Goal: Task Accomplishment & Management: Use online tool/utility

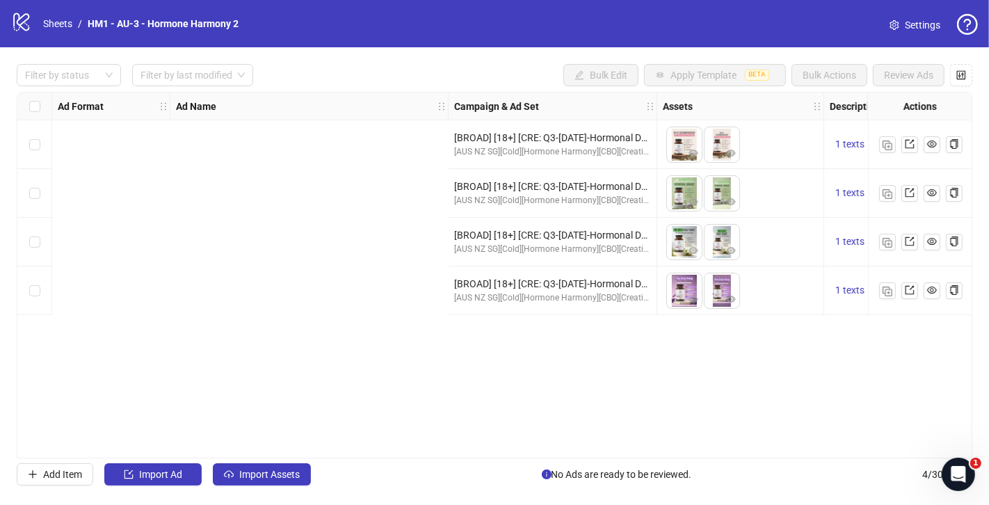
scroll to position [0, 722]
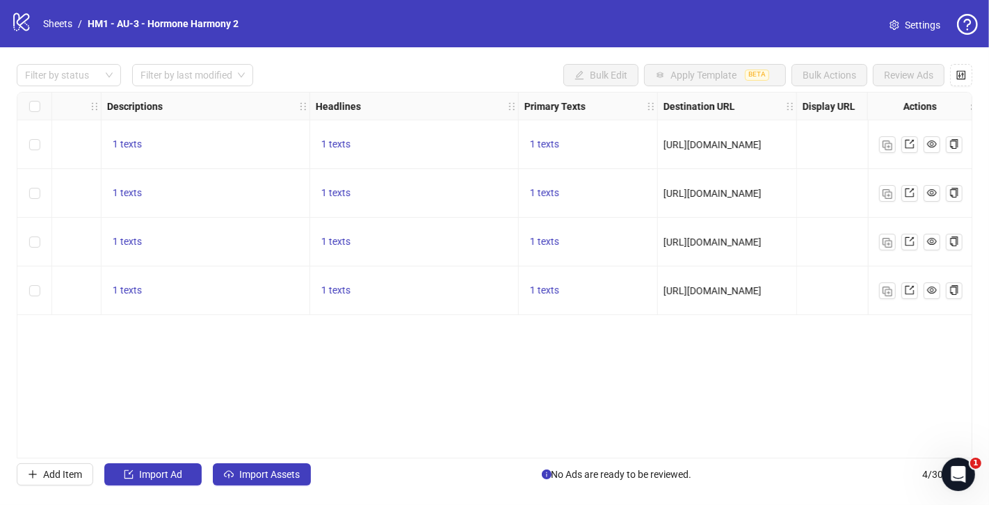
click at [505, 422] on div "Ad Format Ad Name Campaign & Ad Set Assets Descriptions Headlines Primary Texts…" at bounding box center [494, 275] width 955 height 366
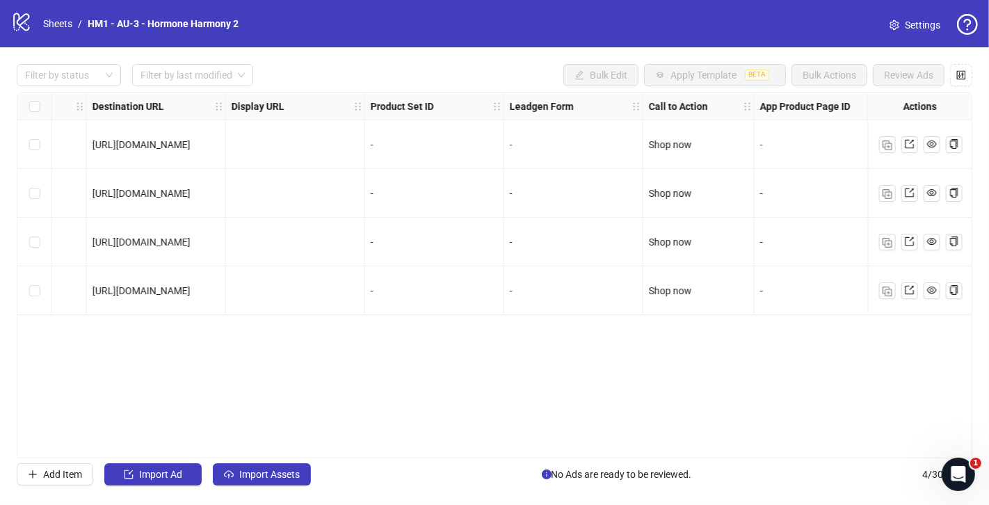
scroll to position [0, 1319]
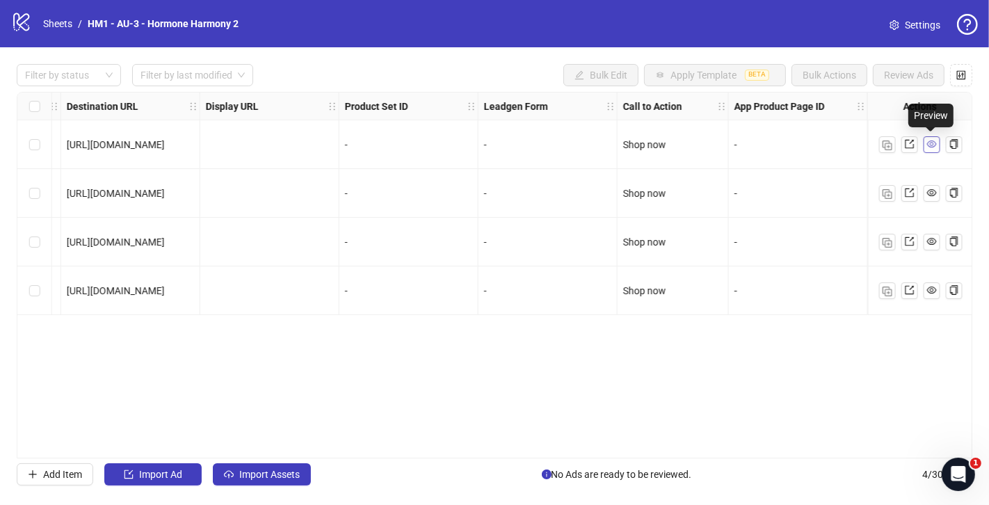
click at [930, 145] on icon "eye" at bounding box center [932, 144] width 10 height 10
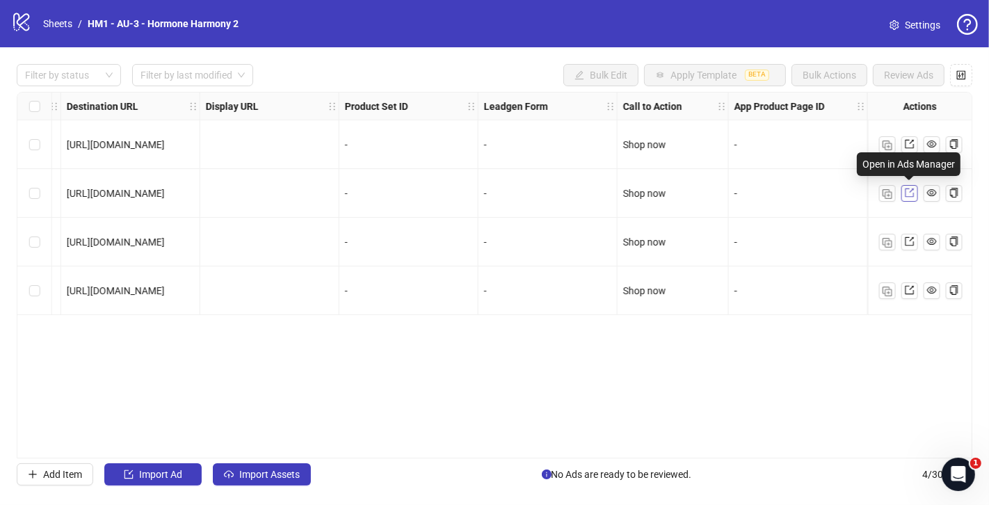
click at [905, 193] on icon "export" at bounding box center [910, 193] width 10 height 10
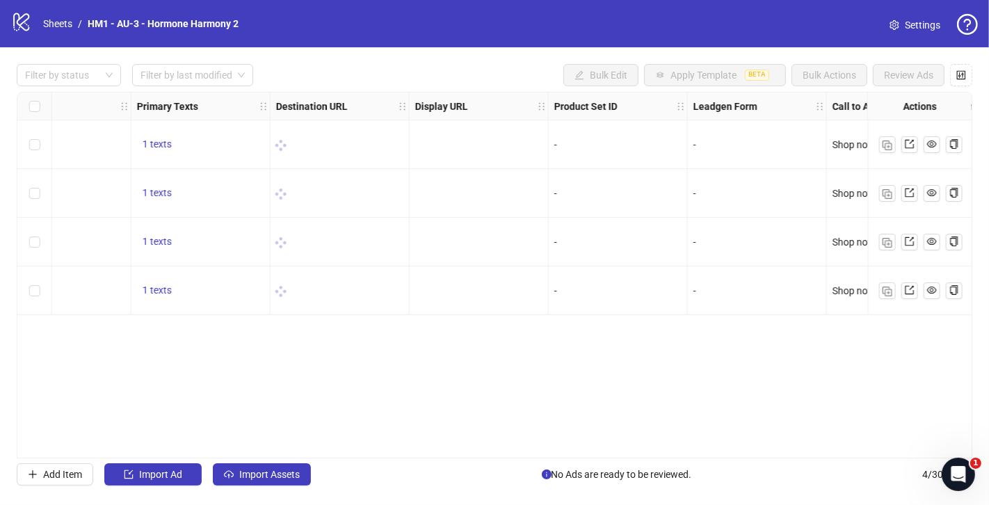
scroll to position [0, 1319]
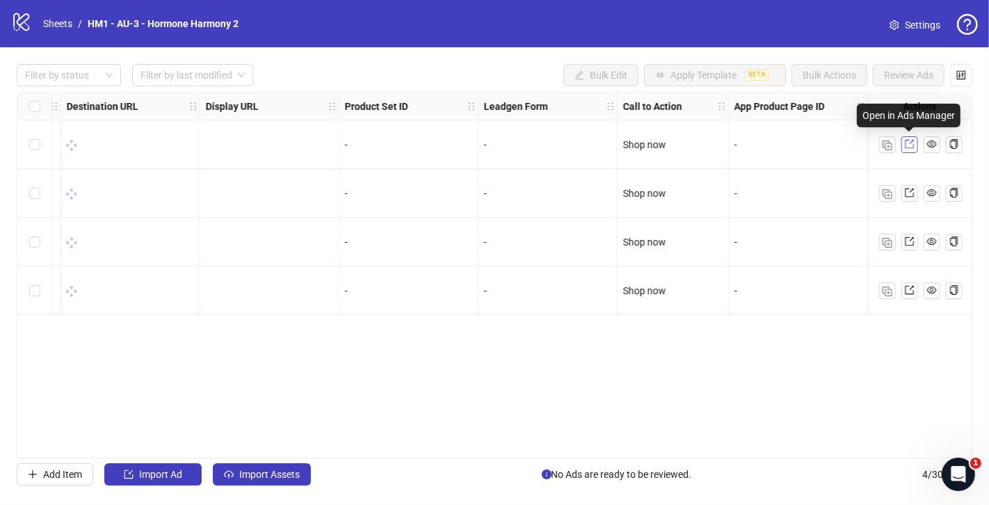
click at [909, 146] on icon "export" at bounding box center [910, 144] width 10 height 10
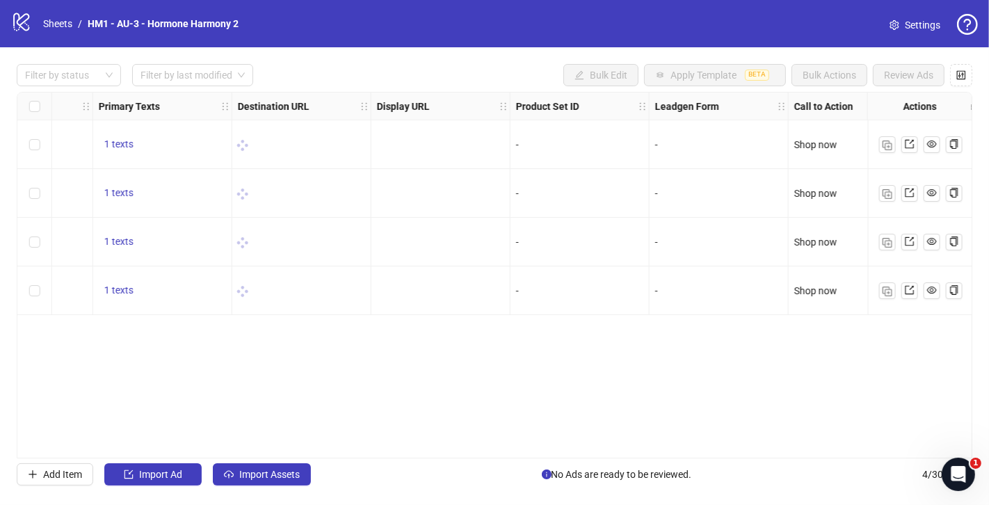
scroll to position [0, 1319]
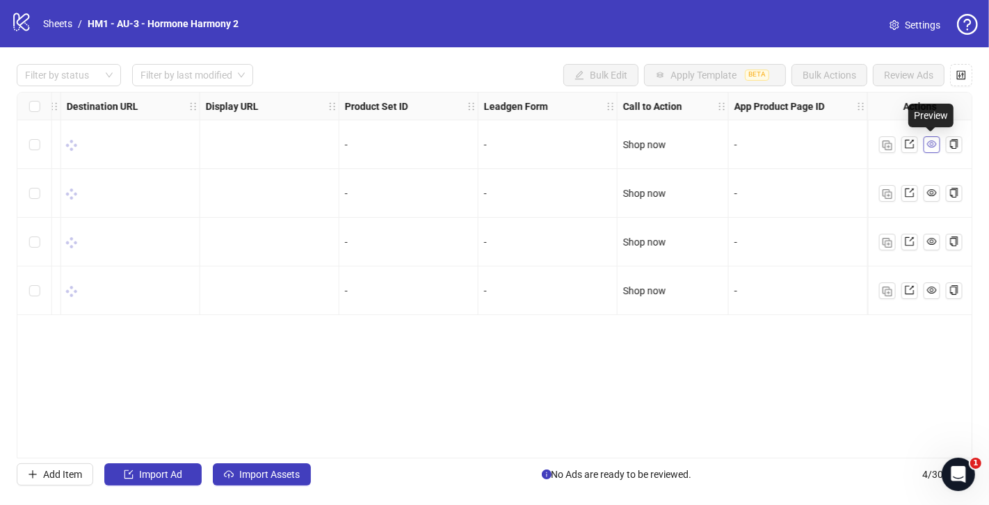
click at [933, 148] on icon "eye" at bounding box center [932, 144] width 10 height 10
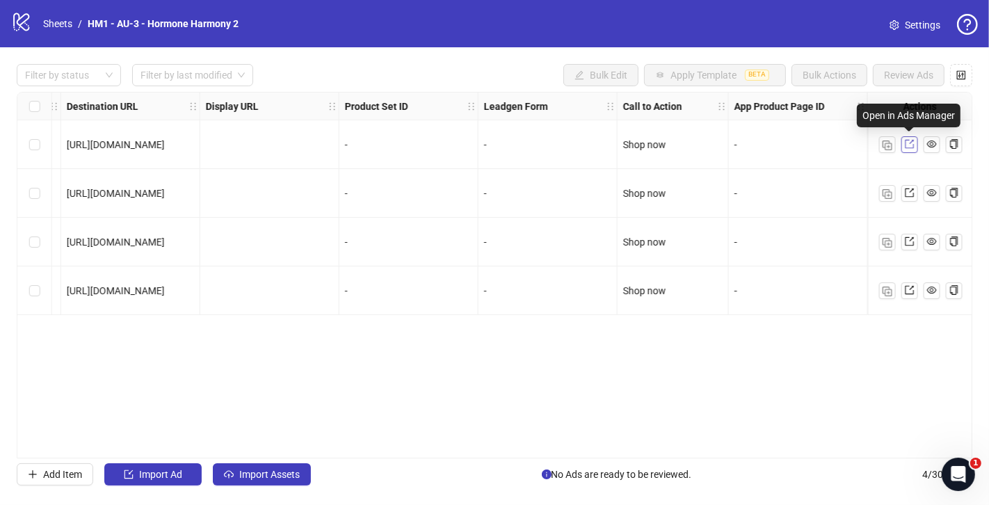
click at [909, 146] on icon "export" at bounding box center [910, 144] width 10 height 10
click at [905, 147] on icon "export" at bounding box center [910, 144] width 10 height 10
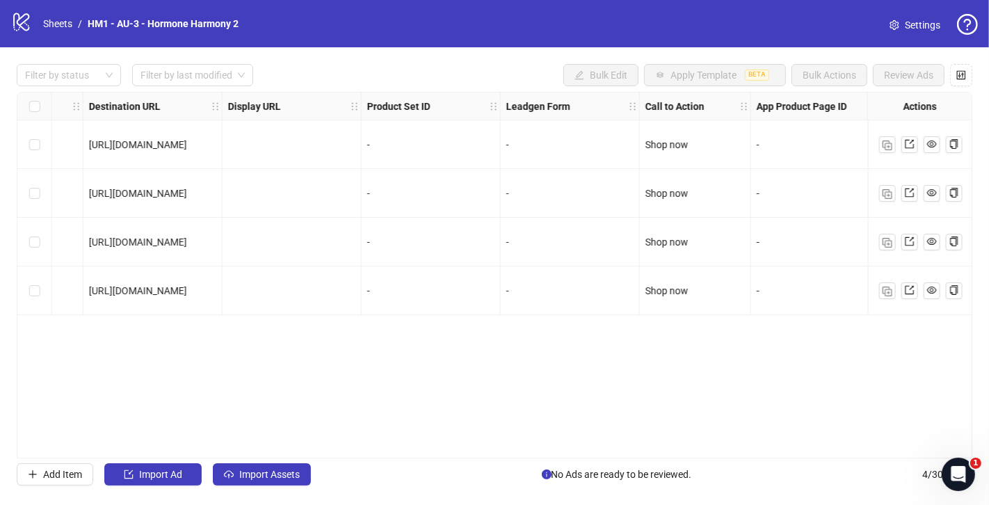
scroll to position [0, 1319]
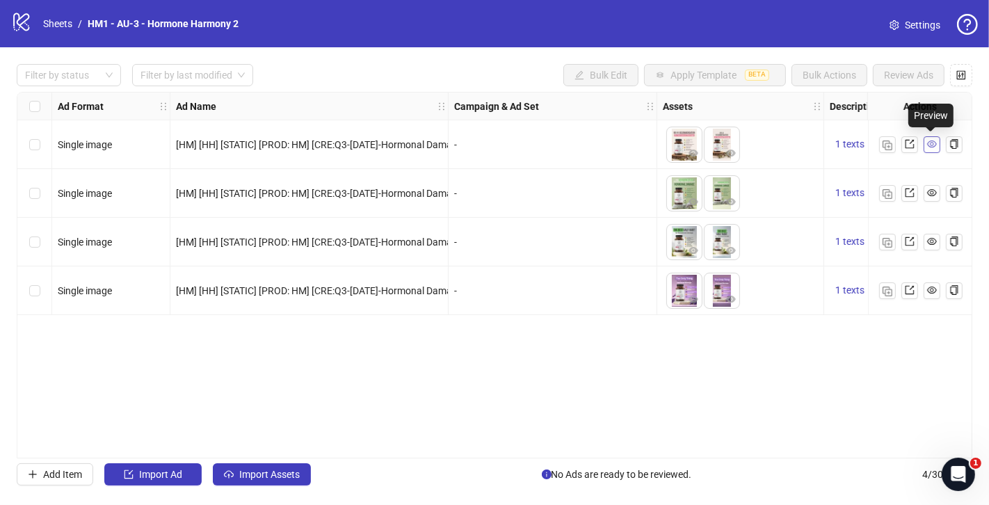
click at [935, 145] on icon "eye" at bounding box center [932, 144] width 10 height 10
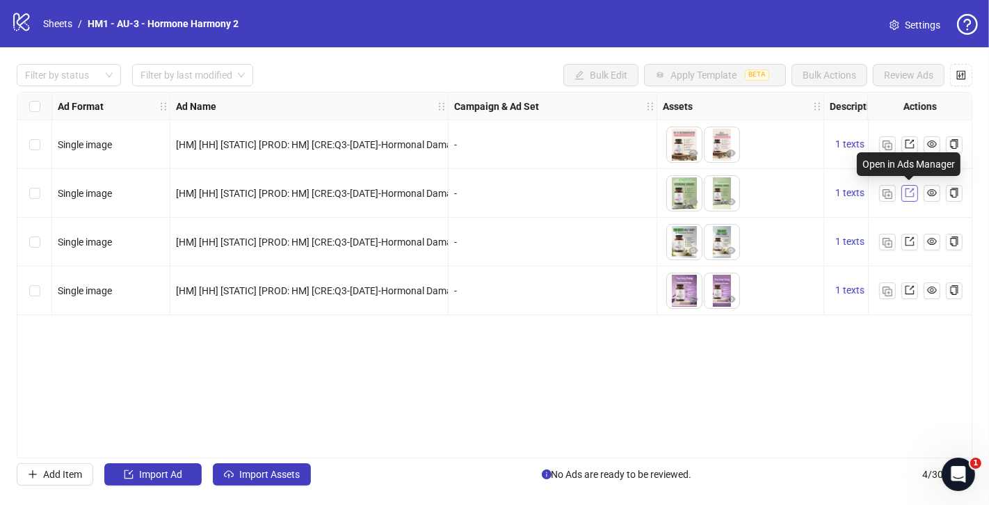
click at [909, 192] on icon "export" at bounding box center [909, 192] width 9 height 9
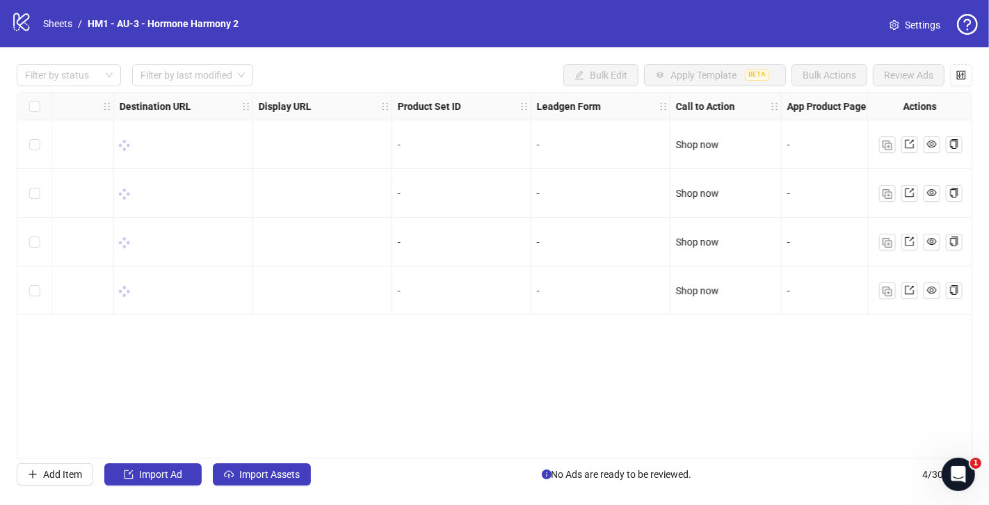
scroll to position [0, 1319]
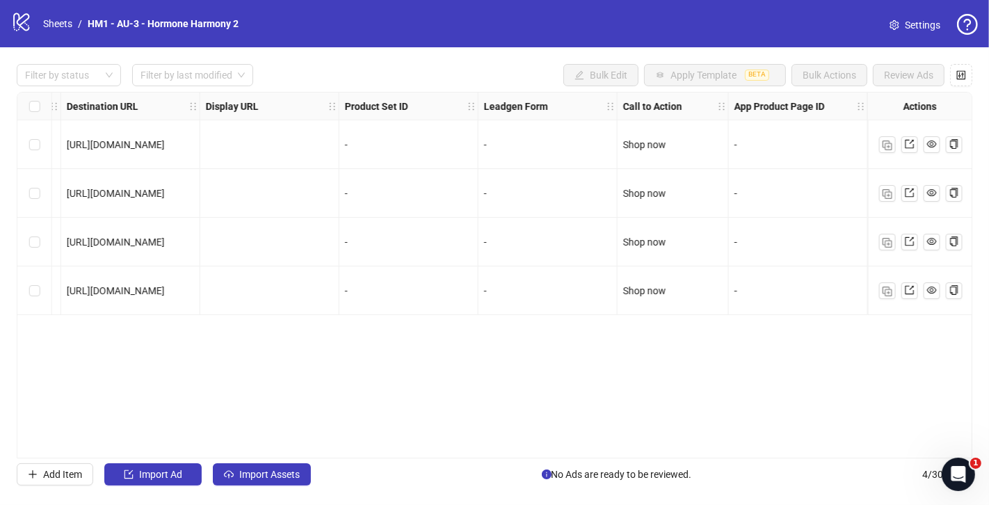
click at [363, 375] on div "Ad Format Ad Name Campaign & Ad Set Assets Descriptions Headlines Primary Texts…" at bounding box center [494, 275] width 955 height 366
click at [462, 393] on div "Ad Format Ad Name Campaign & Ad Set Assets Descriptions Headlines Primary Texts…" at bounding box center [494, 275] width 955 height 366
click at [533, 379] on div "Ad Format Ad Name Campaign & Ad Set Assets Descriptions Headlines Primary Texts…" at bounding box center [494, 275] width 955 height 366
click at [638, 405] on div "Ad Format Ad Name Campaign & Ad Set Assets Descriptions Headlines Primary Texts…" at bounding box center [494, 275] width 955 height 366
click at [643, 381] on div "Ad Format Ad Name Campaign & Ad Set Assets Descriptions Headlines Primary Texts…" at bounding box center [494, 275] width 955 height 366
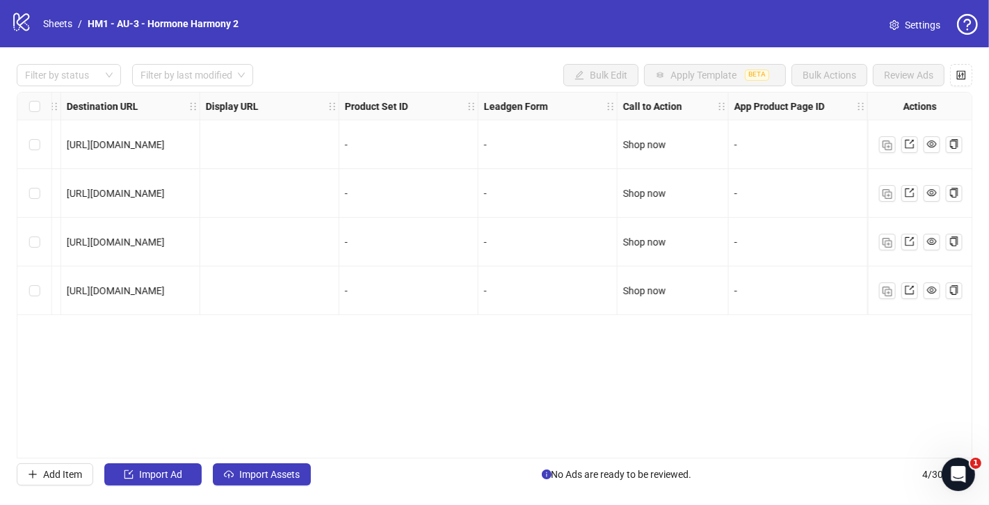
click at [801, 395] on div "Ad Format Ad Name Campaign & Ad Set Assets Descriptions Headlines Primary Texts…" at bounding box center [494, 275] width 955 height 366
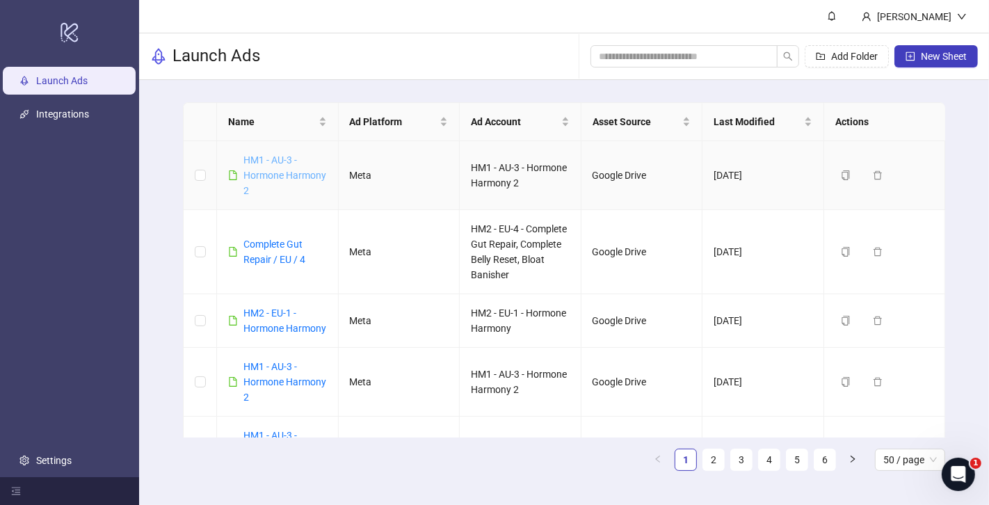
click at [277, 159] on link "HM1 - AU-3 - Hormone Harmony 2" at bounding box center [284, 175] width 83 height 42
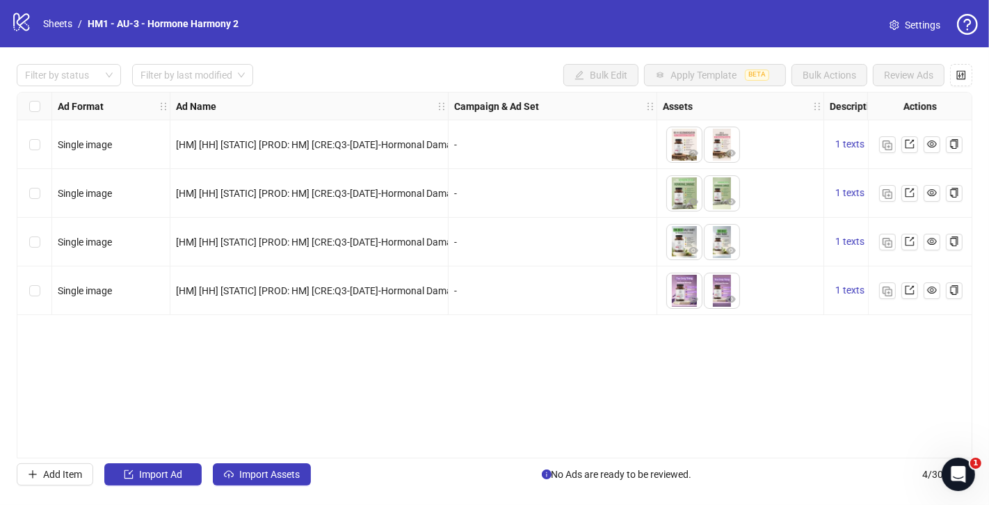
click at [610, 362] on div "Ad Format Ad Name Campaign & Ad Set Assets Descriptions Headlines Primary Texts…" at bounding box center [494, 275] width 955 height 366
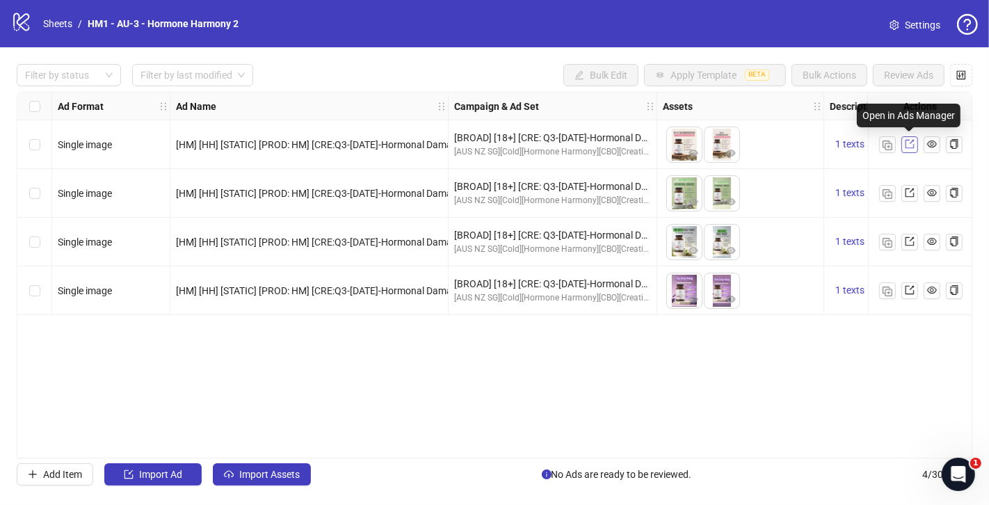
click at [905, 145] on icon "export" at bounding box center [910, 144] width 10 height 10
click at [599, 398] on div "Ad Format Ad Name Campaign & Ad Set Assets Descriptions Headlines Primary Texts…" at bounding box center [494, 275] width 955 height 366
click at [850, 368] on div "Ad Format Ad Name Campaign & Ad Set Assets Descriptions Headlines Primary Texts…" at bounding box center [494, 275] width 955 height 366
click at [932, 149] on span at bounding box center [932, 144] width 10 height 15
